Goal: Information Seeking & Learning: Understand process/instructions

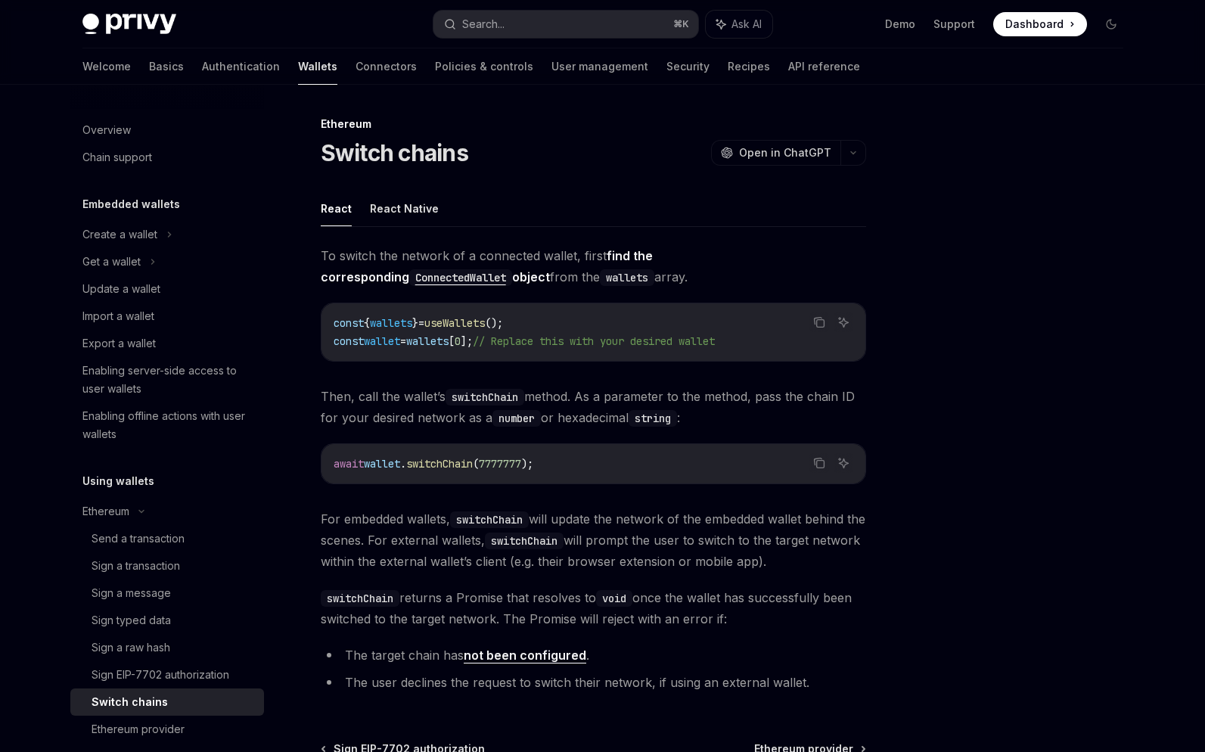
click at [363, 344] on span "const" at bounding box center [348, 341] width 30 height 14
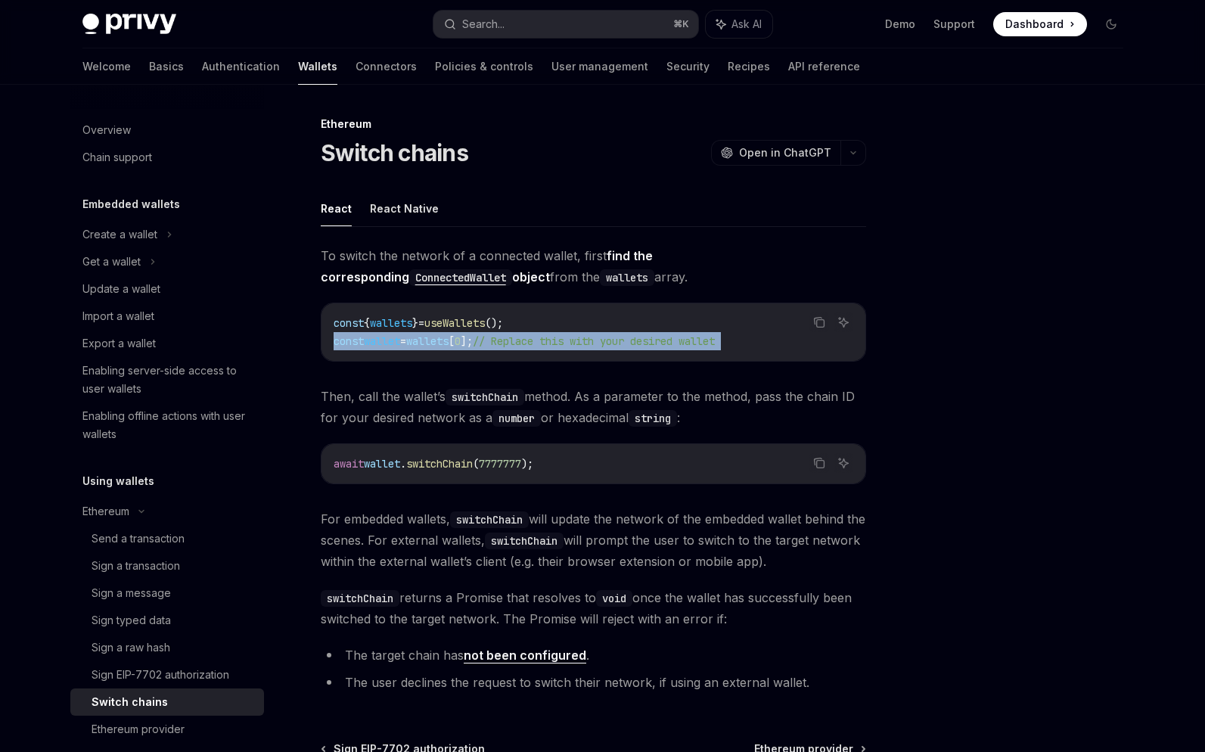
click at [353, 303] on div "const { wallets } = useWallets (); const wallet = wallets [ 0 ]; // Replace thi…" at bounding box center [593, 331] width 544 height 57
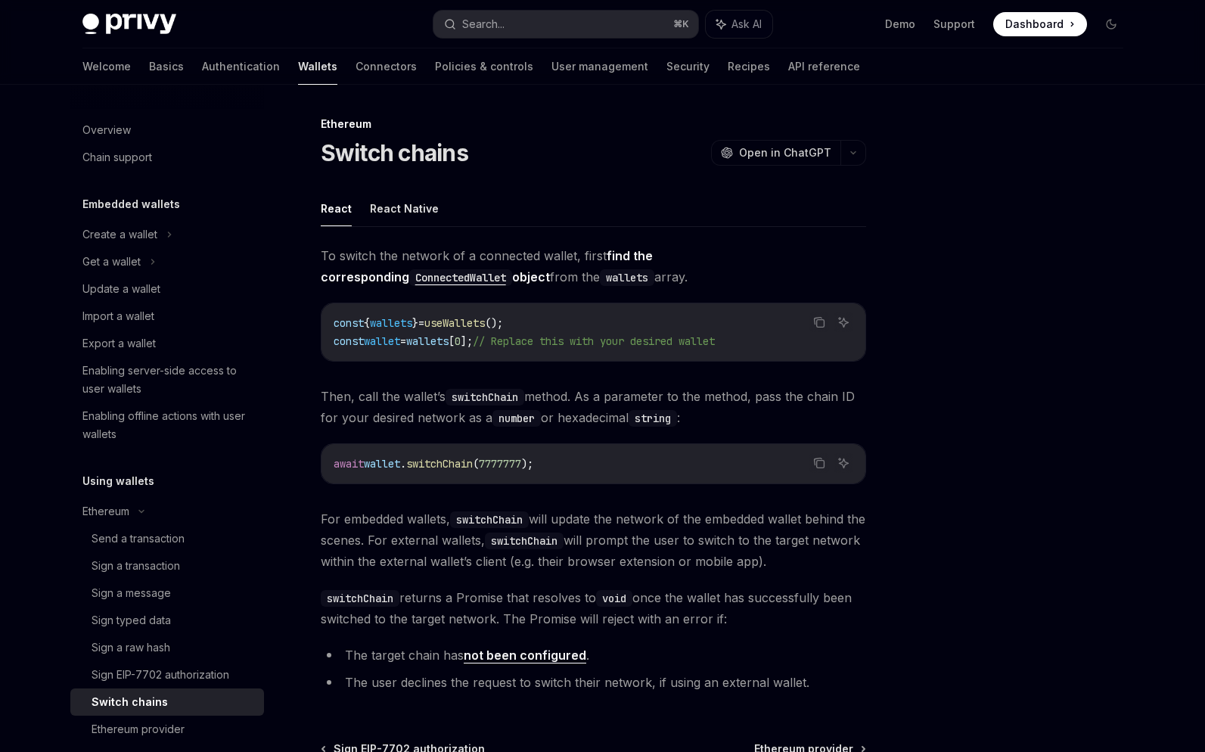
click at [353, 303] on div "const { wallets } = useWallets (); const wallet = wallets [ 0 ]; // Replace thi…" at bounding box center [593, 331] width 544 height 57
click at [340, 265] on span "To switch the network of a connected wallet, first find the corresponding Conne…" at bounding box center [593, 266] width 545 height 42
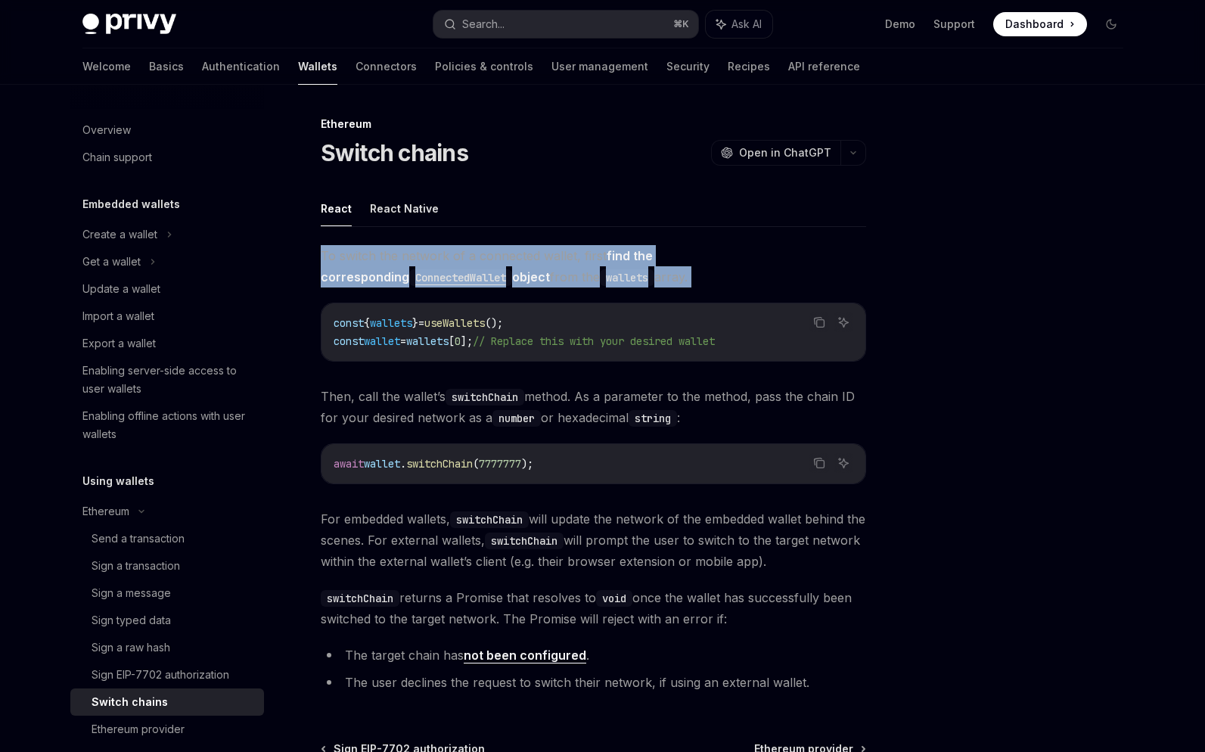
click at [306, 267] on div "Ethereum Switch chains OpenAI Open in ChatGPT OpenAI Open in ChatGPT React Reac…" at bounding box center [451, 519] width 835 height 808
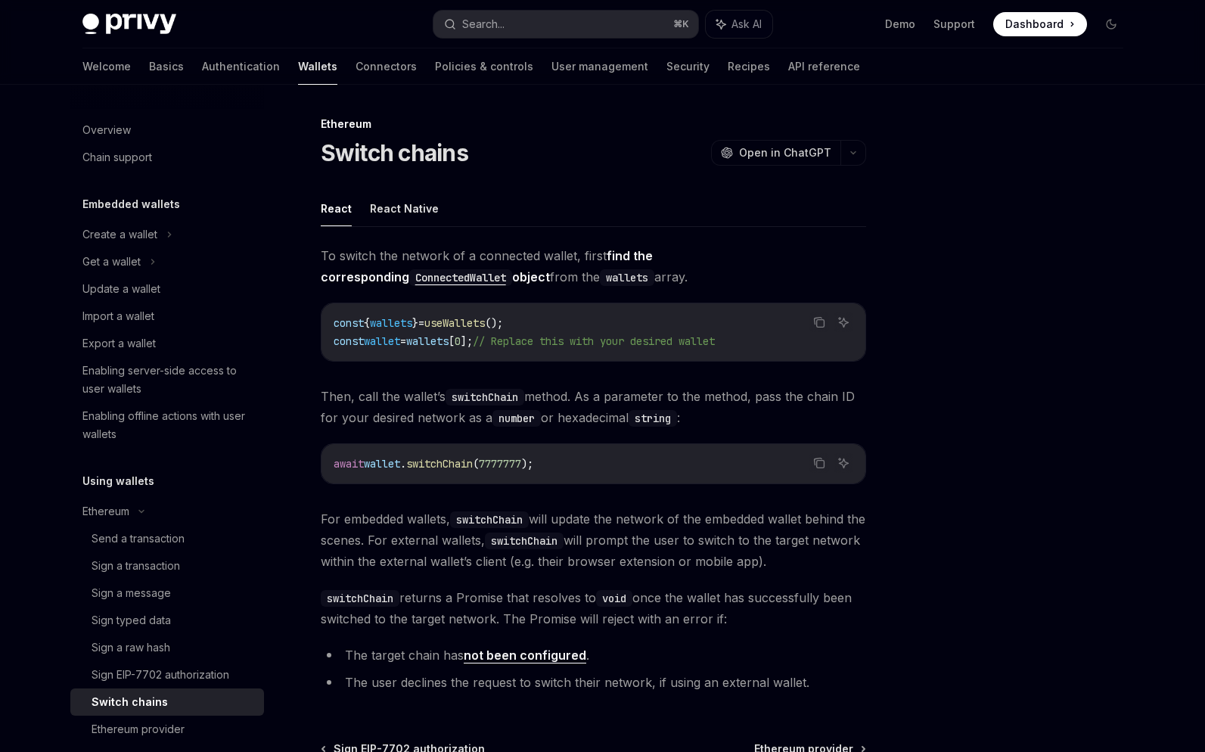
click at [307, 150] on div "Ethereum Switch chains OpenAI Open in ChatGPT OpenAI Open in ChatGPT React Reac…" at bounding box center [451, 519] width 835 height 808
click at [408, 164] on h1 "Switch chains" at bounding box center [394, 152] width 147 height 27
click at [856, 154] on button "button" at bounding box center [853, 153] width 26 height 26
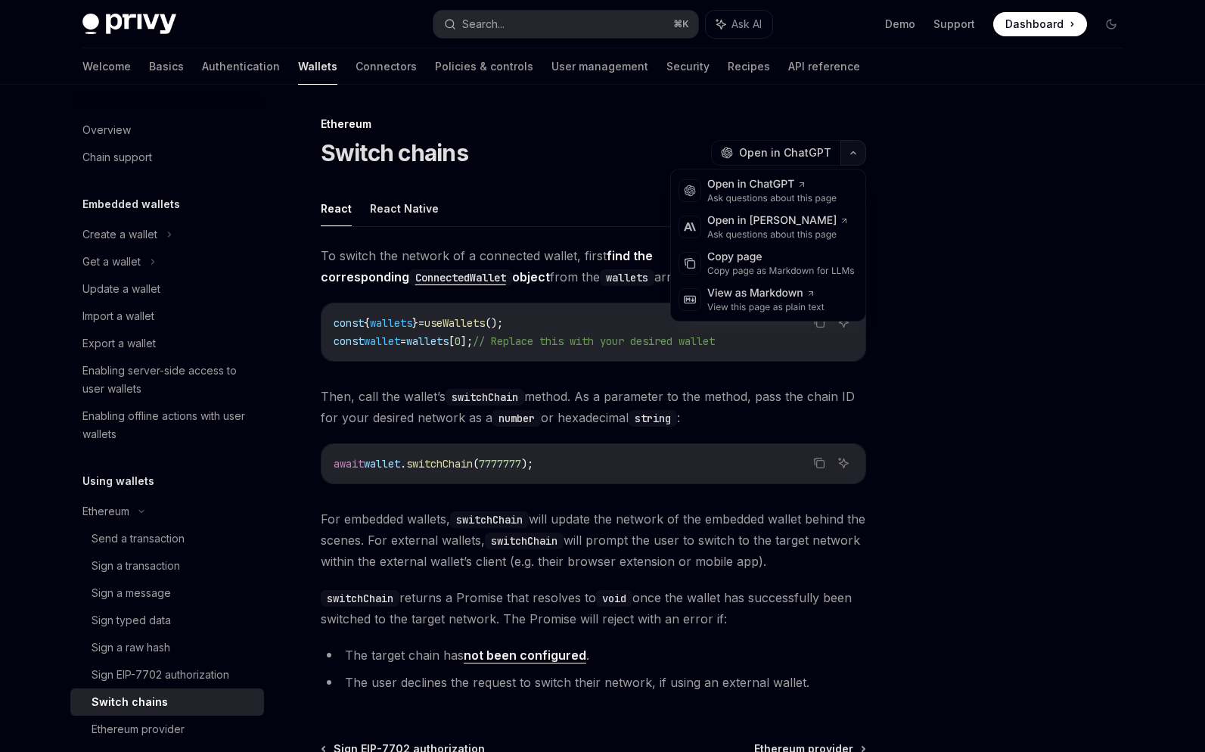
click at [856, 154] on icon "button" at bounding box center [853, 153] width 18 height 6
